Goal: Book appointment/travel/reservation

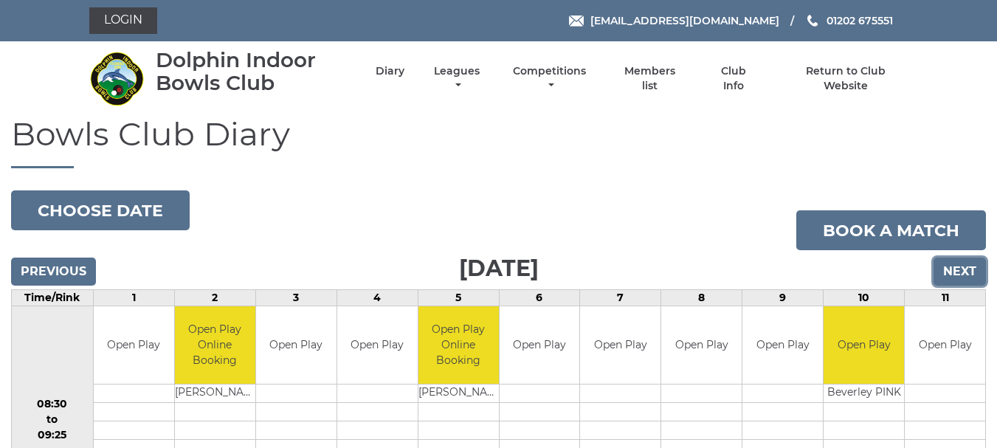
click at [946, 273] on input "Next" at bounding box center [960, 272] width 52 height 28
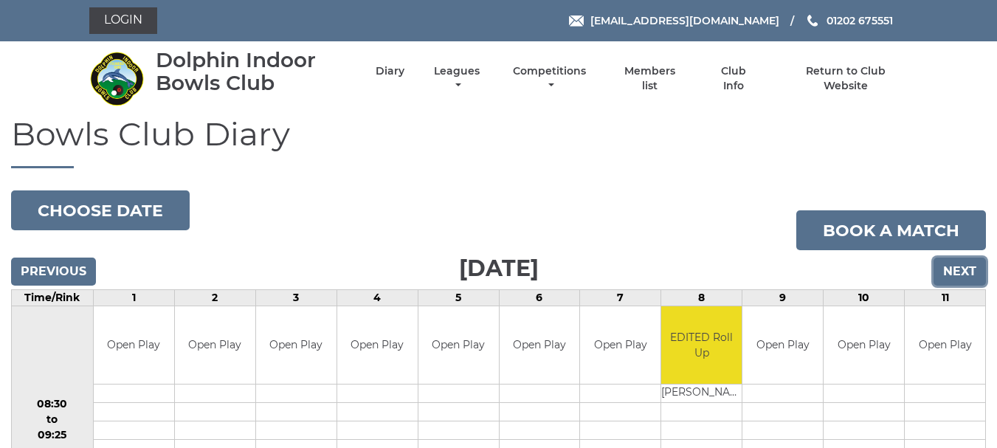
click at [946, 273] on input "Next" at bounding box center [960, 272] width 52 height 28
